Goal: Information Seeking & Learning: Learn about a topic

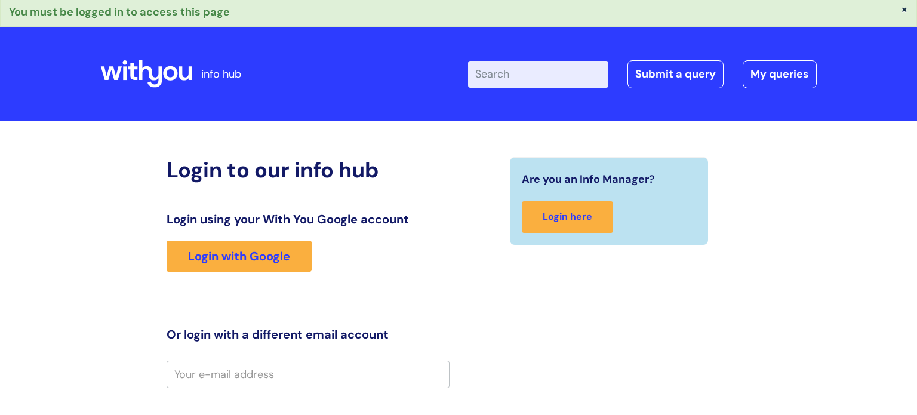
scroll to position [1, 0]
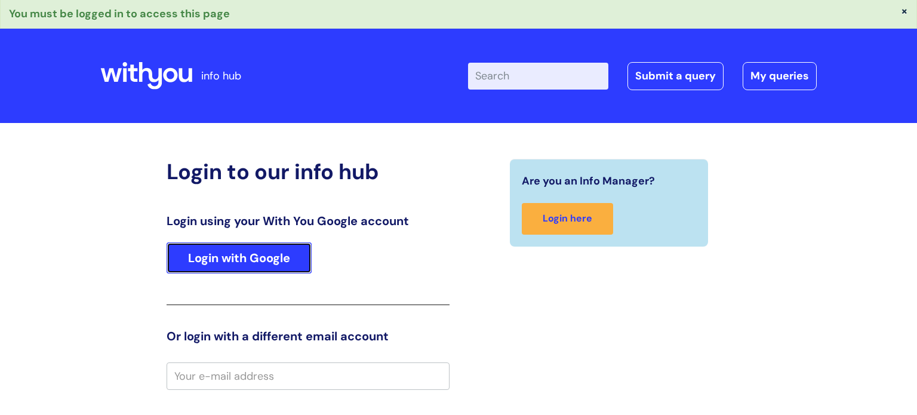
click at [303, 262] on link "Login with Google" at bounding box center [239, 257] width 145 height 31
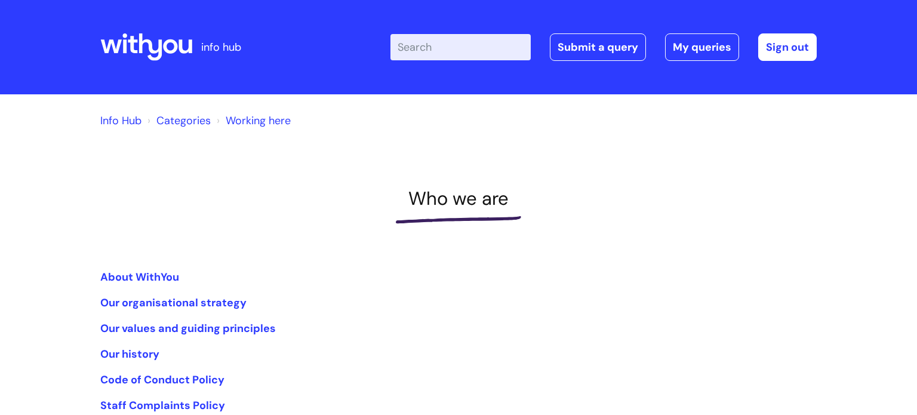
click at [452, 52] on input "Enter your search term here..." at bounding box center [460, 47] width 140 height 26
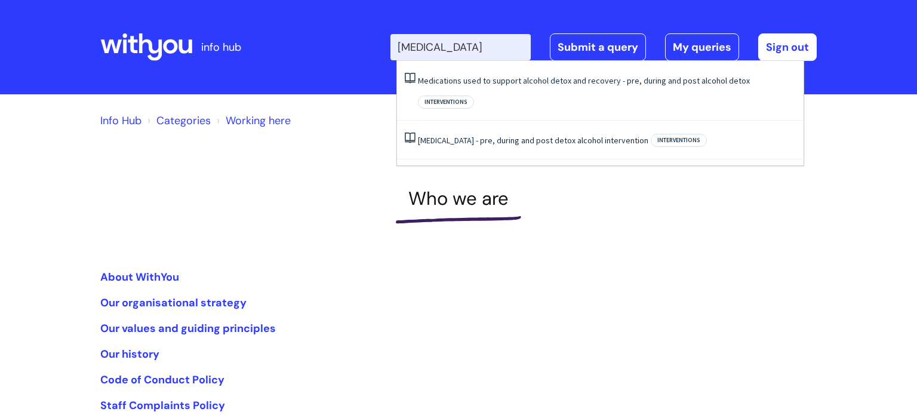
type input "acamprosate"
click button "Search" at bounding box center [0, 0] width 0 height 0
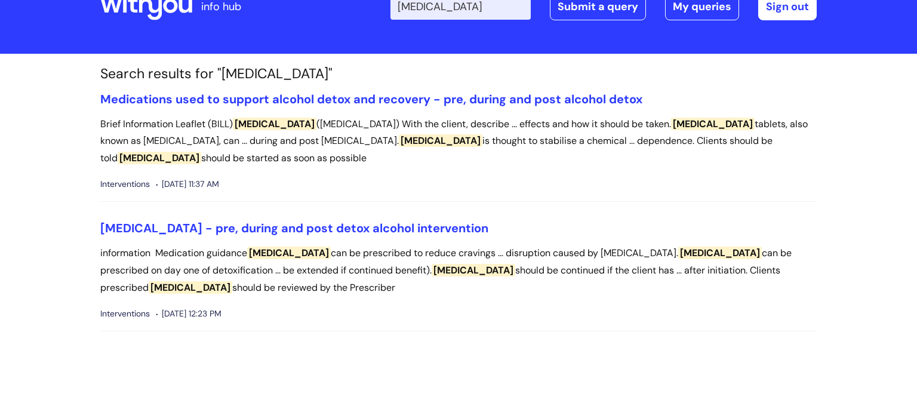
scroll to position [43, 0]
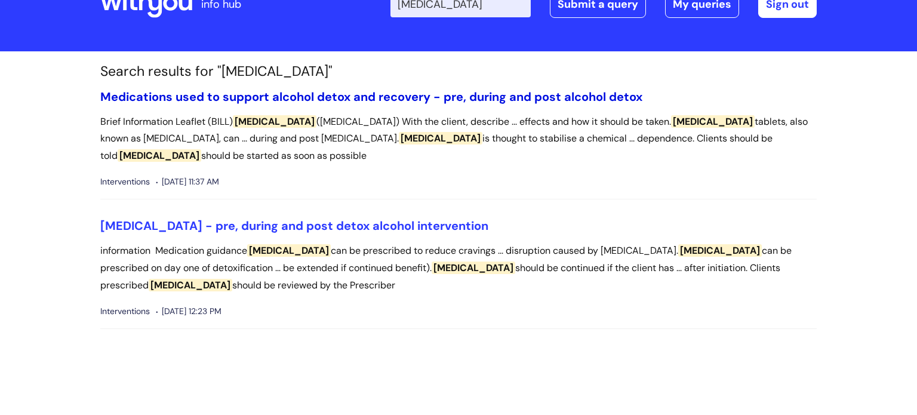
click at [299, 101] on link "Medications used to support alcohol detox and recovery - pre, during and post a…" at bounding box center [371, 97] width 542 height 16
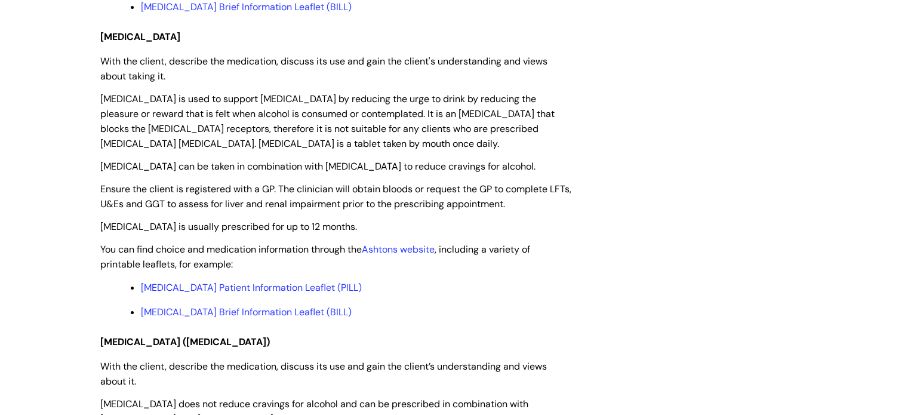
scroll to position [2559, 0]
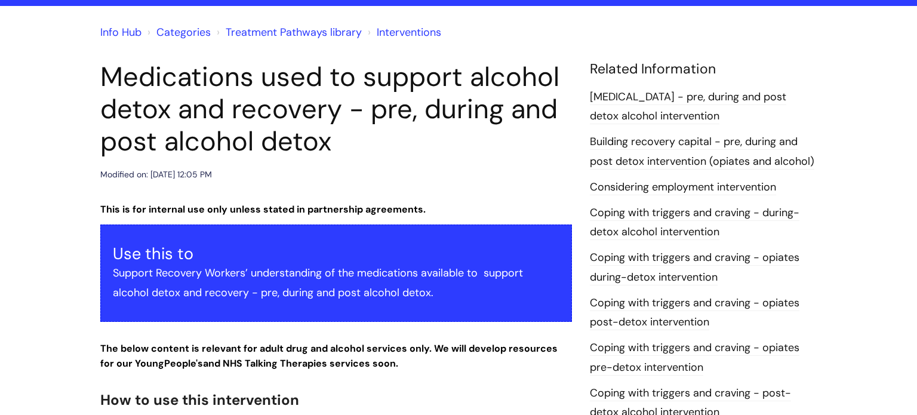
scroll to position [0, 0]
